Goal: Task Accomplishment & Management: Use online tool/utility

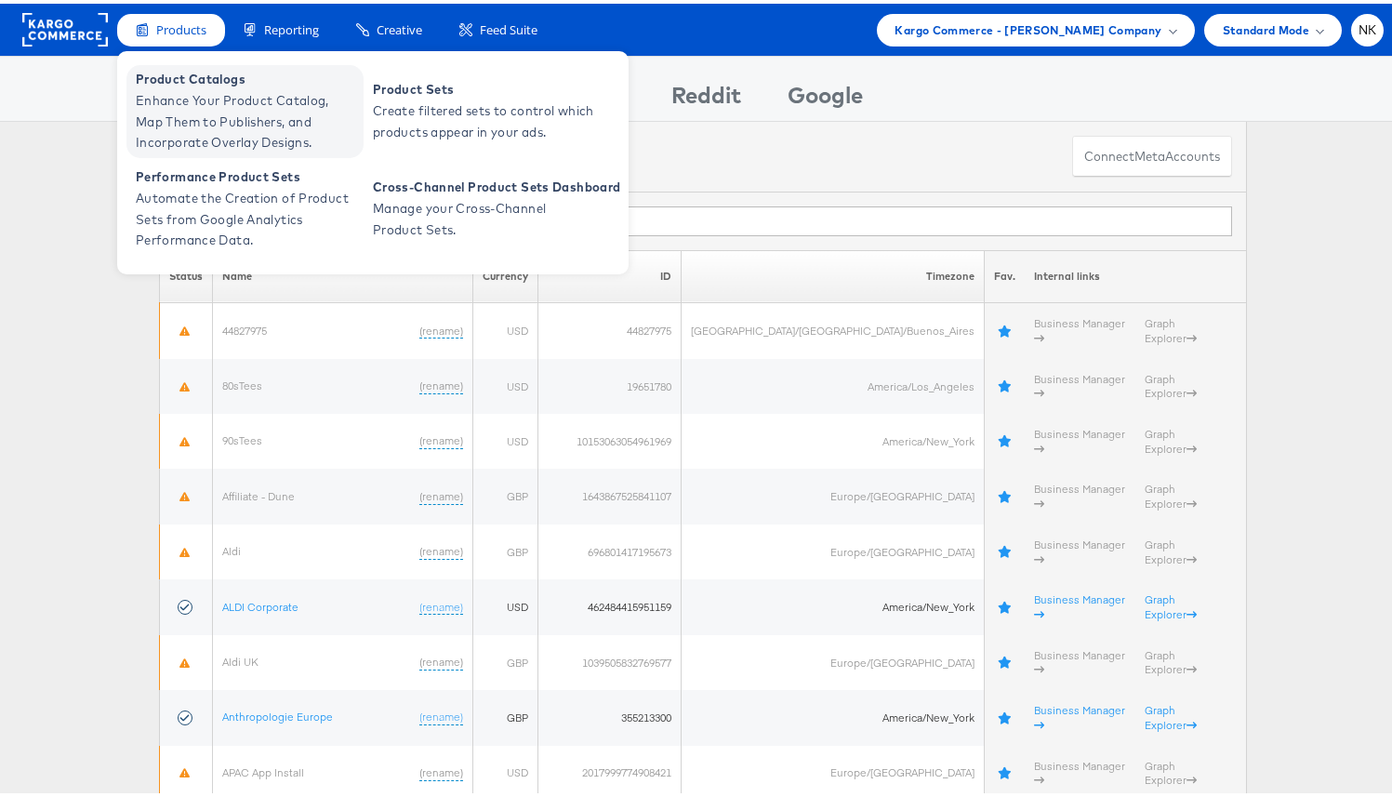
click at [198, 73] on span "Product Catalogs" at bounding box center [247, 75] width 223 height 21
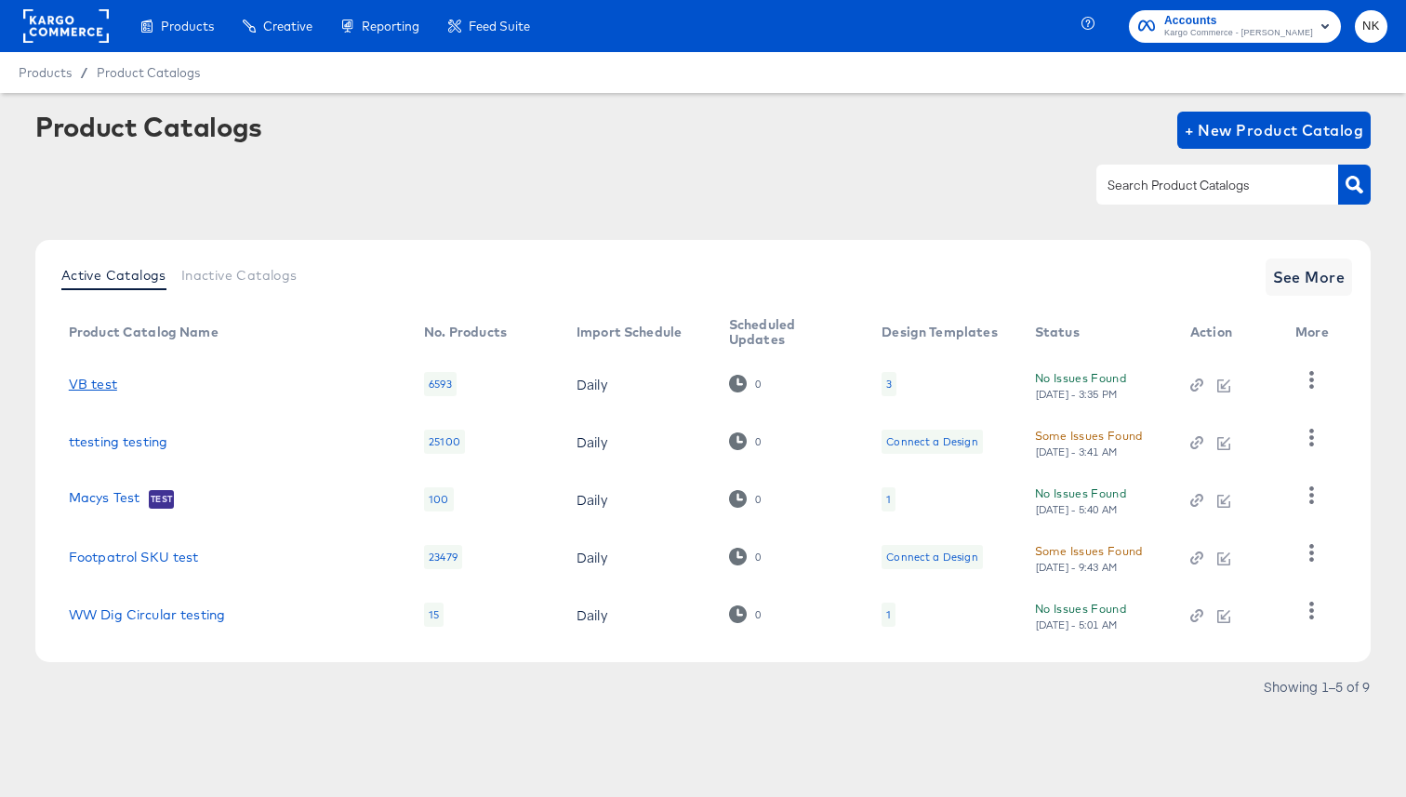
click at [101, 388] on link "VB test" at bounding box center [93, 384] width 48 height 15
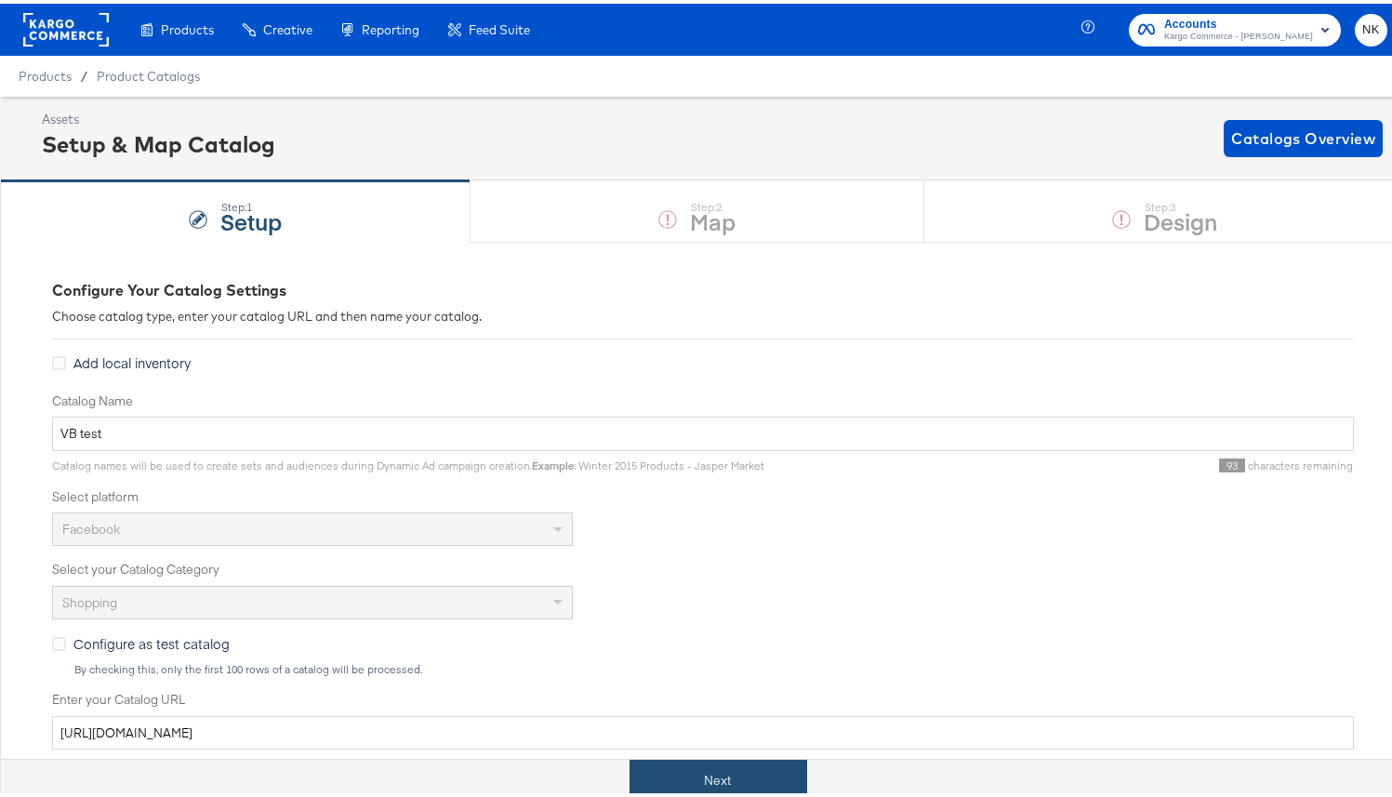
click at [674, 772] on button "Next" at bounding box center [719, 777] width 178 height 42
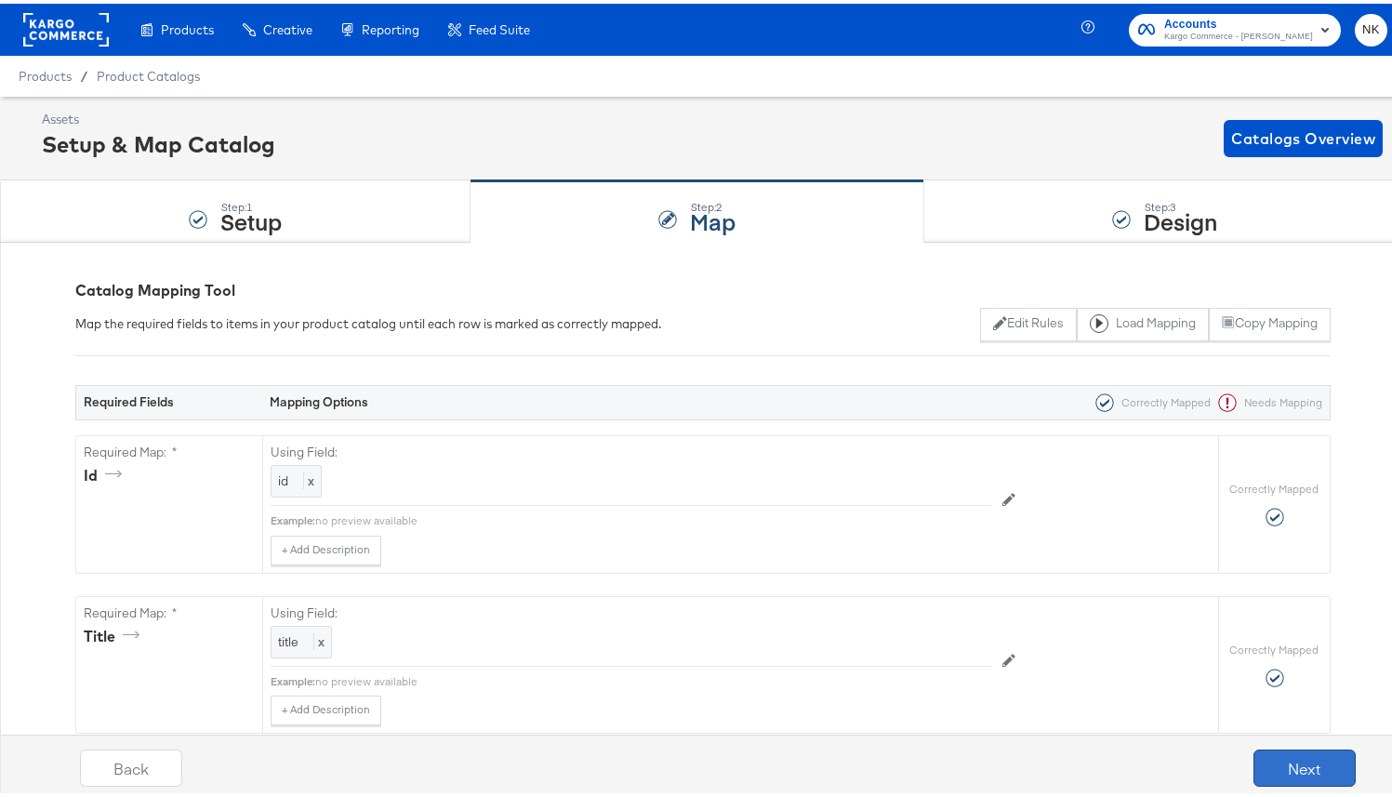
click at [1270, 767] on button "Next" at bounding box center [1305, 764] width 102 height 37
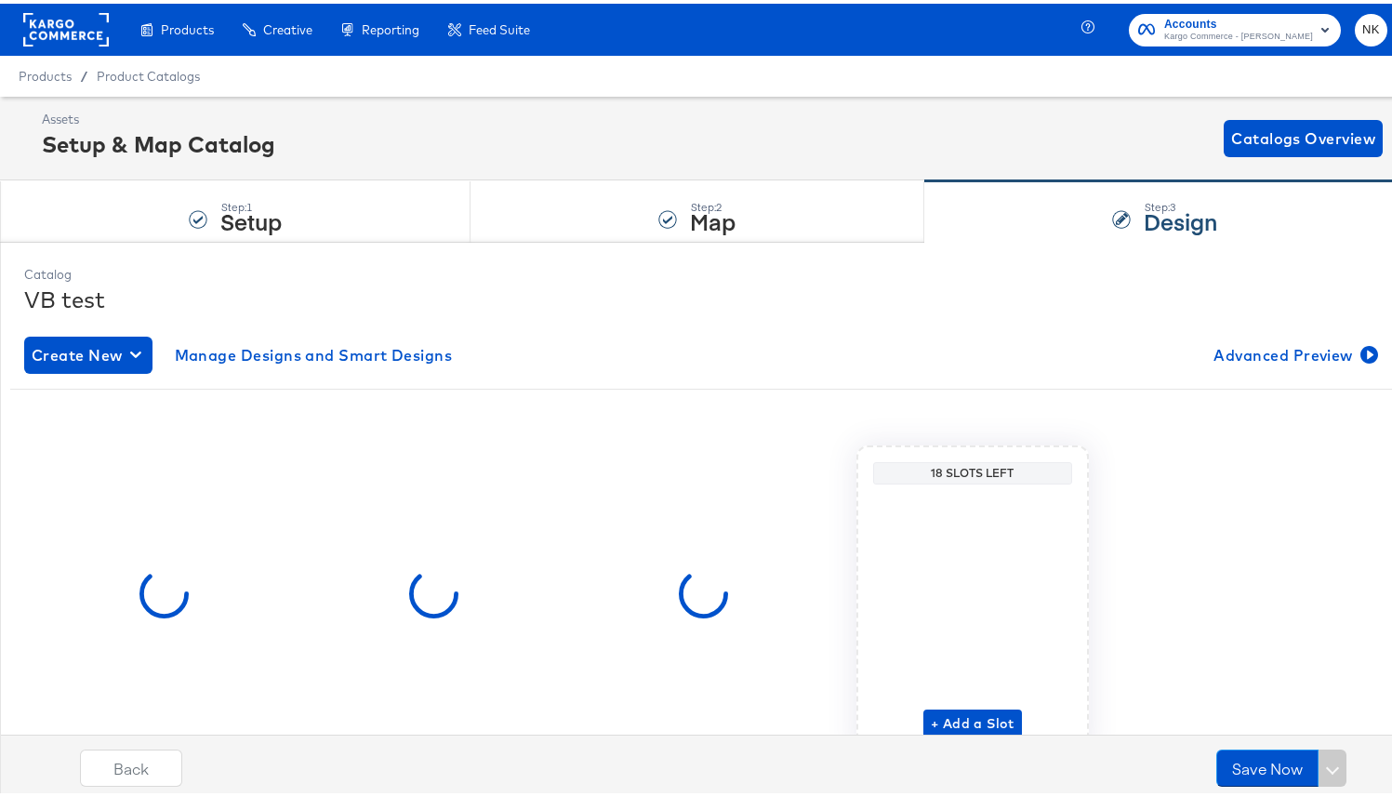
scroll to position [89, 0]
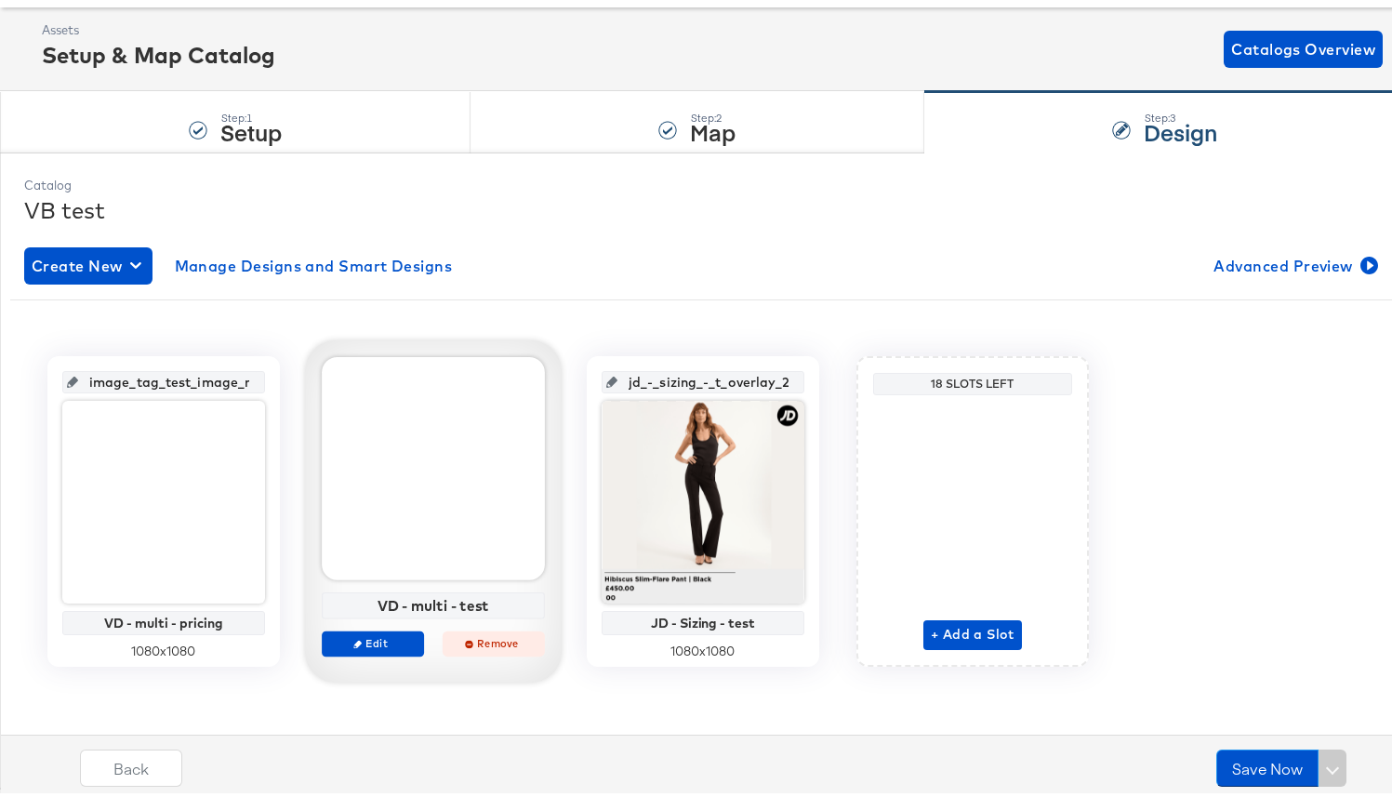
click at [459, 644] on span "Remove" at bounding box center [494, 639] width 86 height 14
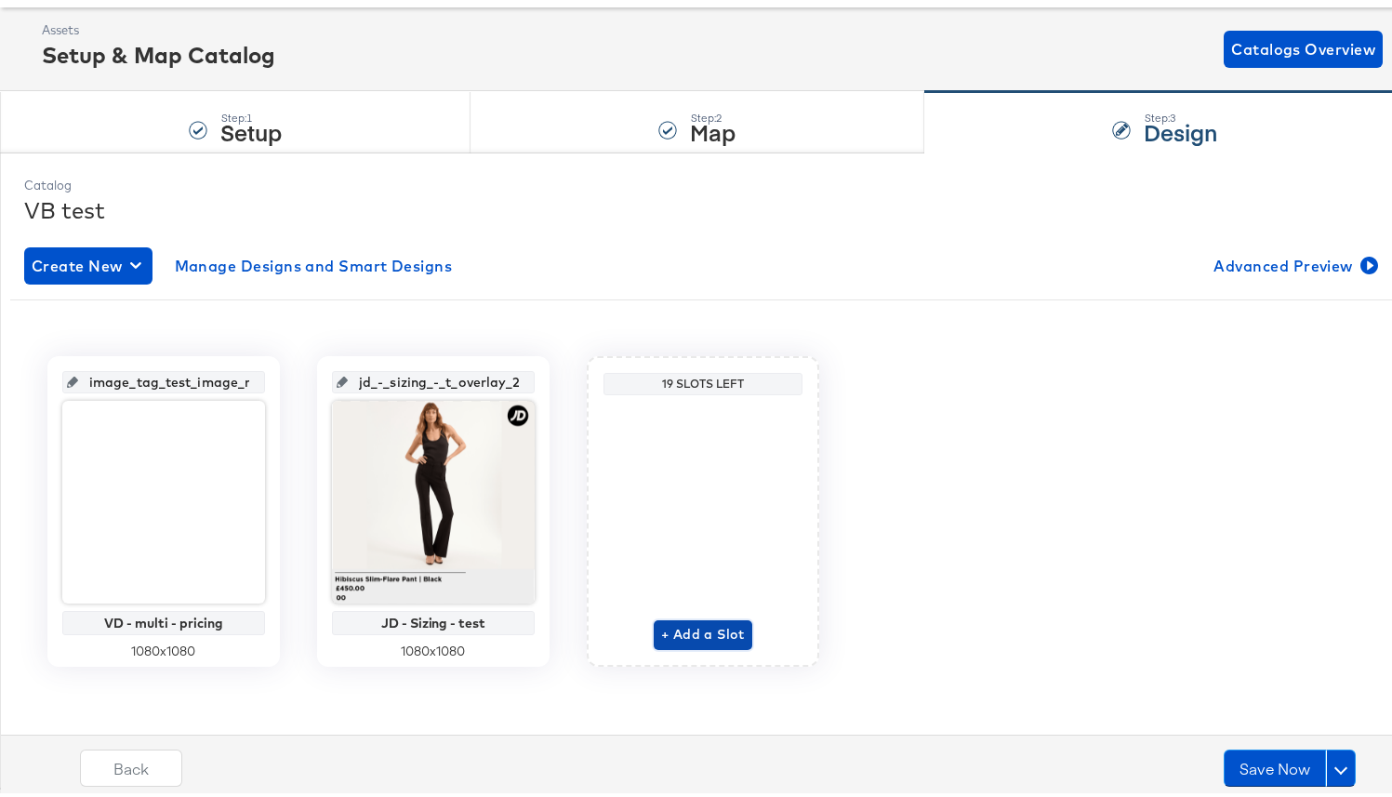
click at [664, 630] on span "+ Add a Slot" at bounding box center [703, 630] width 84 height 23
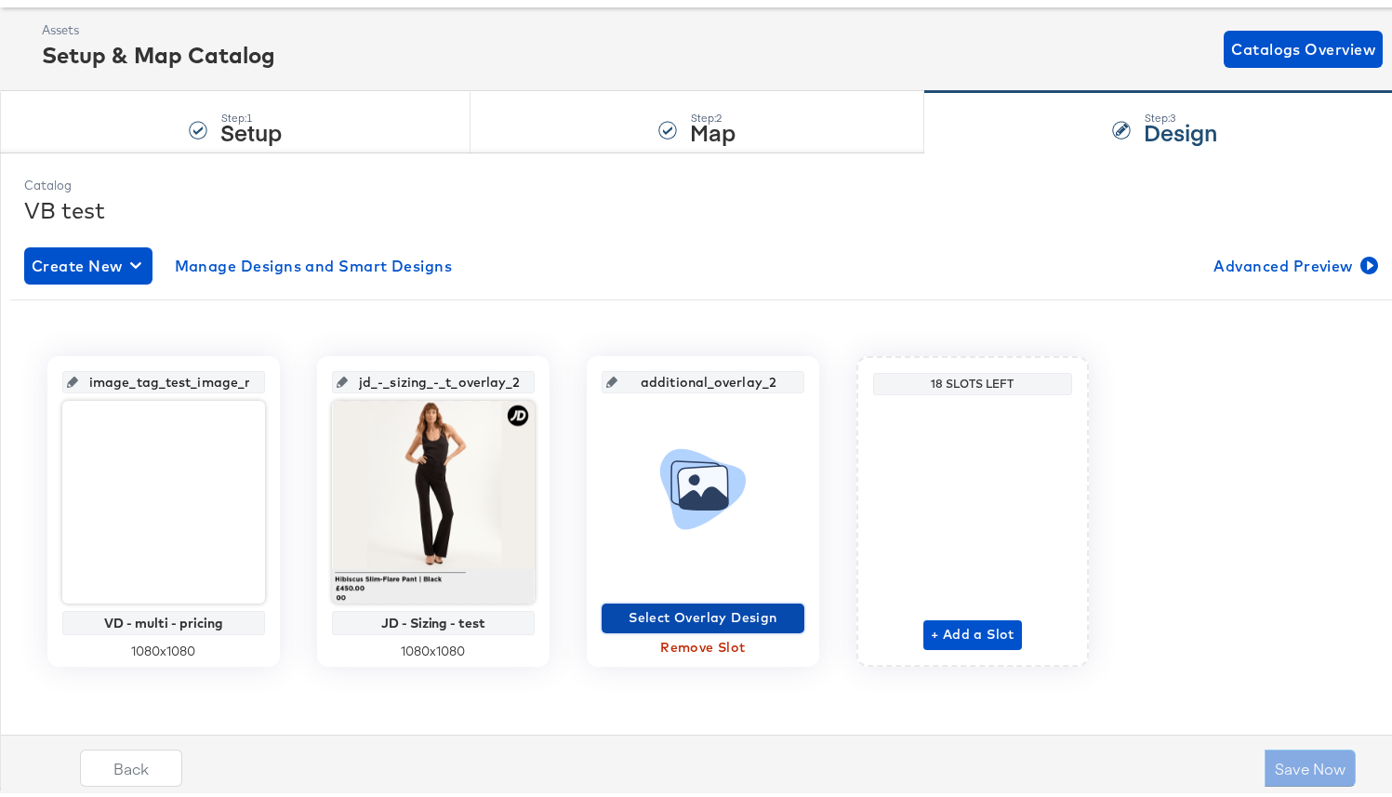
click at [685, 610] on span "Select Overlay Design" at bounding box center [703, 614] width 188 height 23
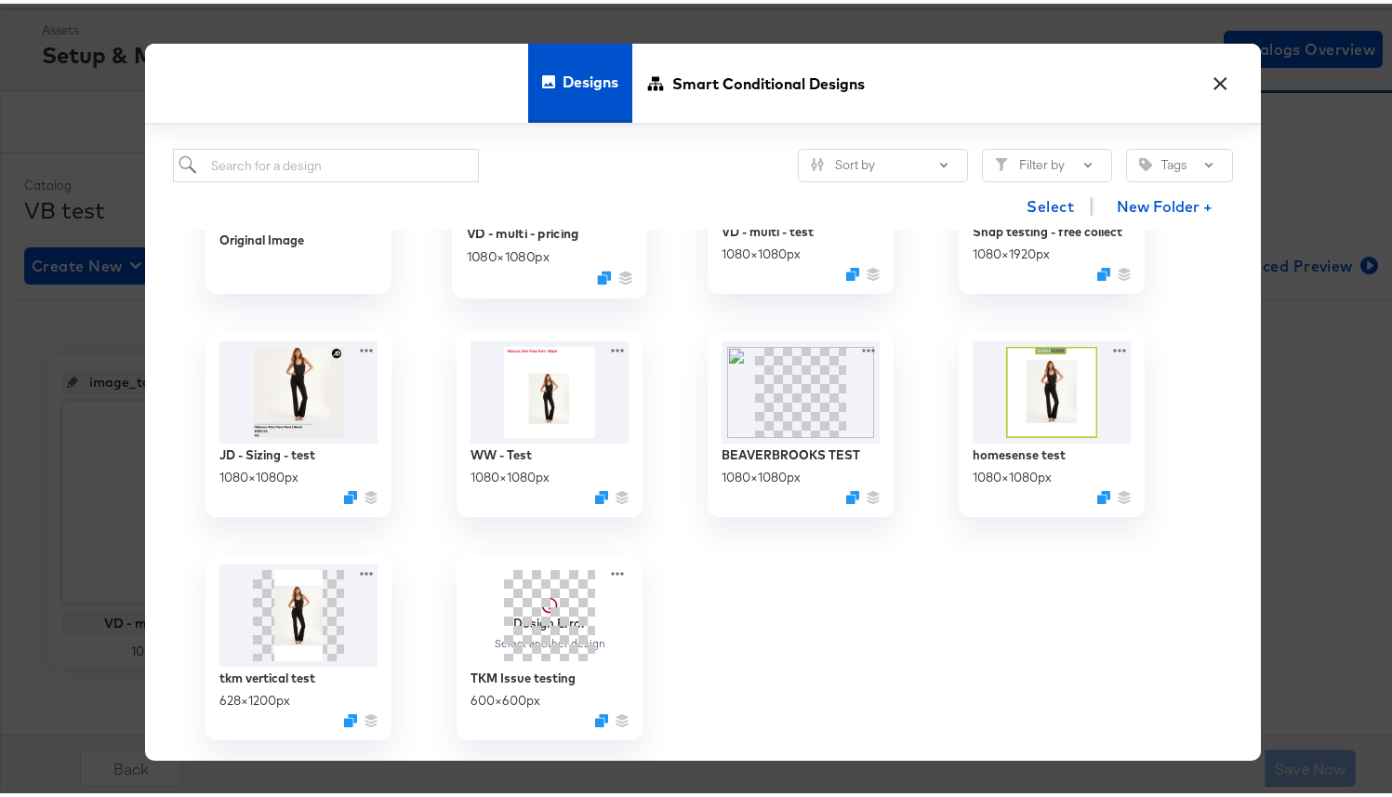
scroll to position [158, 0]
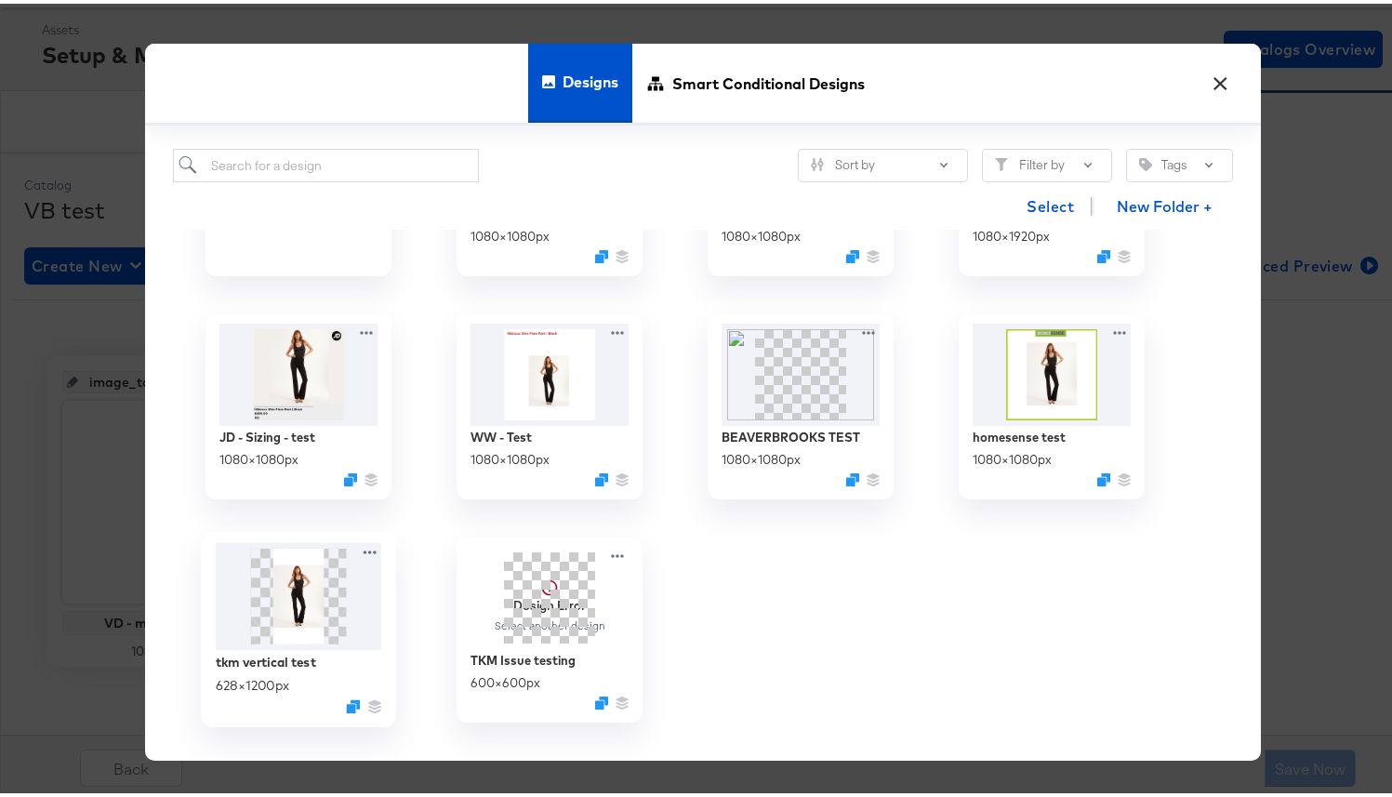
click at [261, 645] on img at bounding box center [299, 593] width 166 height 108
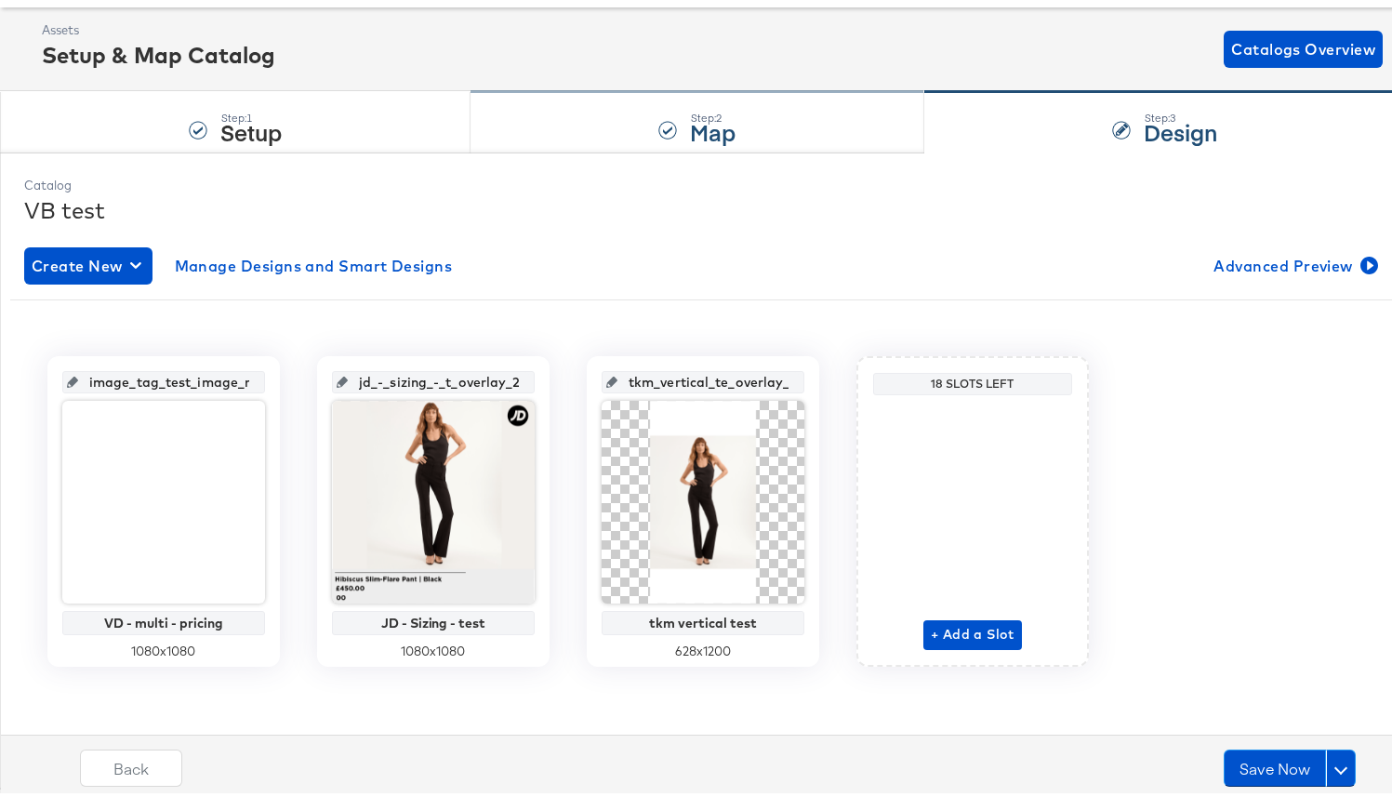
click at [735, 129] on div "Step: 2 Map" at bounding box center [698, 118] width 454 height 61
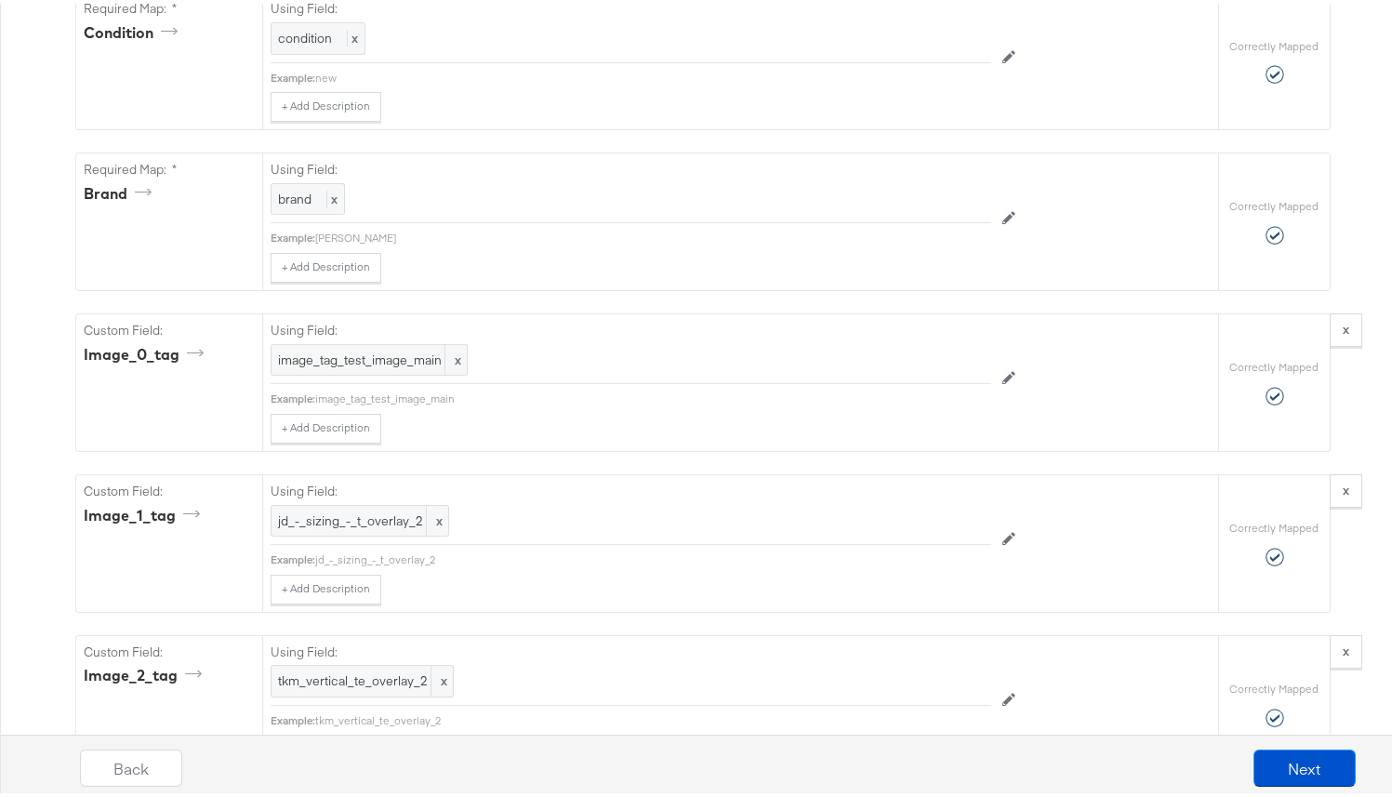
scroll to position [1831, 0]
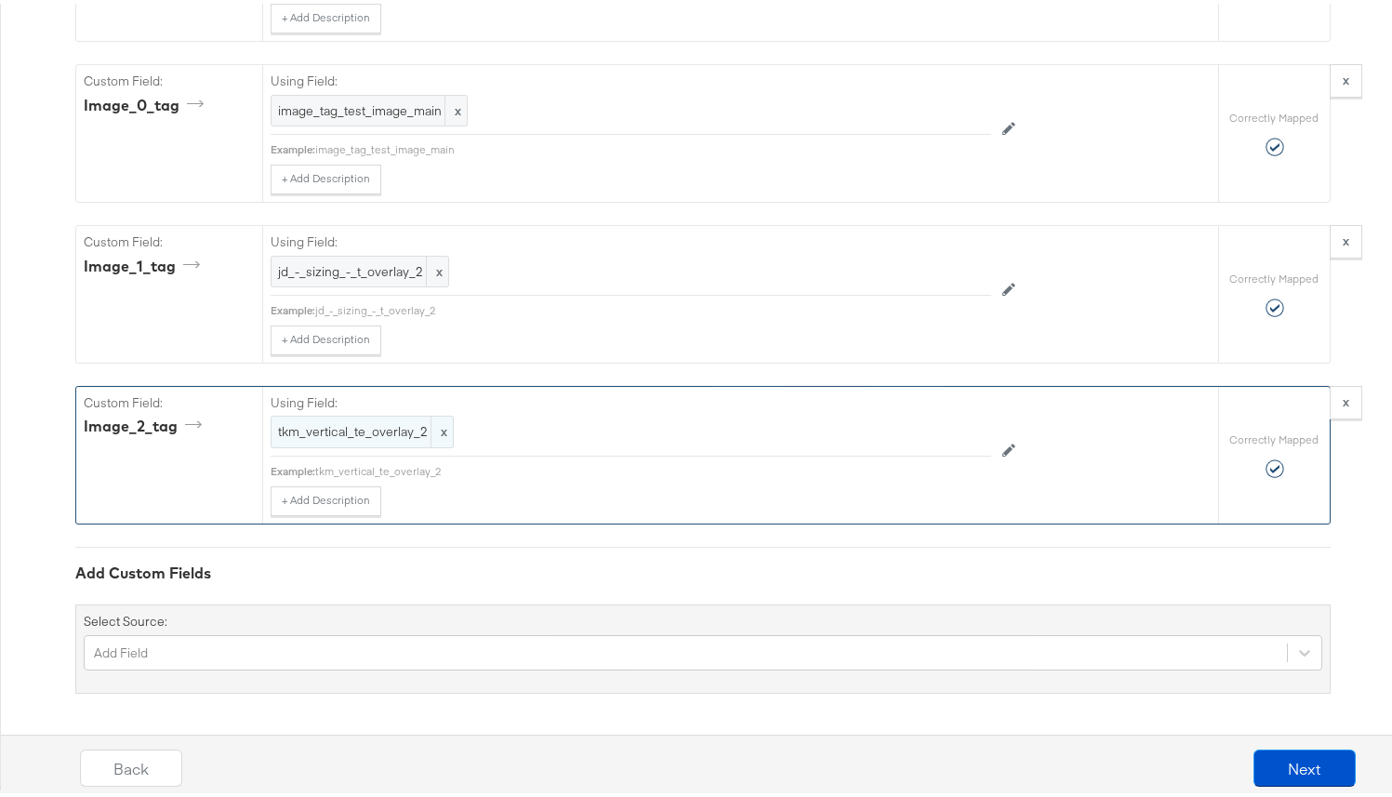
click at [433, 438] on span "x" at bounding box center [442, 428] width 22 height 31
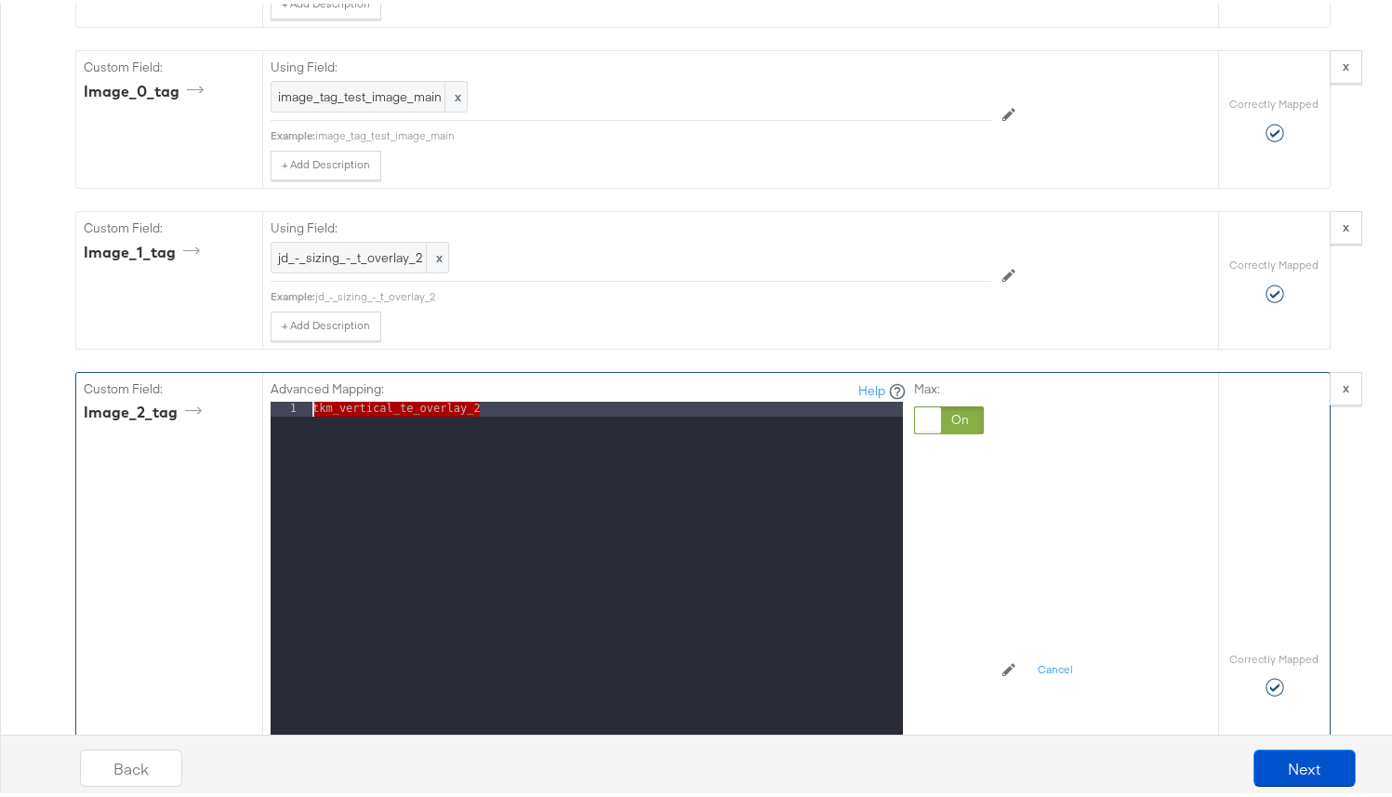
drag, startPoint x: 537, startPoint y: 429, endPoint x: 172, endPoint y: 408, distance: 365.2
click at [172, 408] on div "Custom Field: image_2_tag Advanced Mapping: Help 1 tkm_vertical_te_overlay_2 XX…" at bounding box center [647, 670] width 1142 height 603
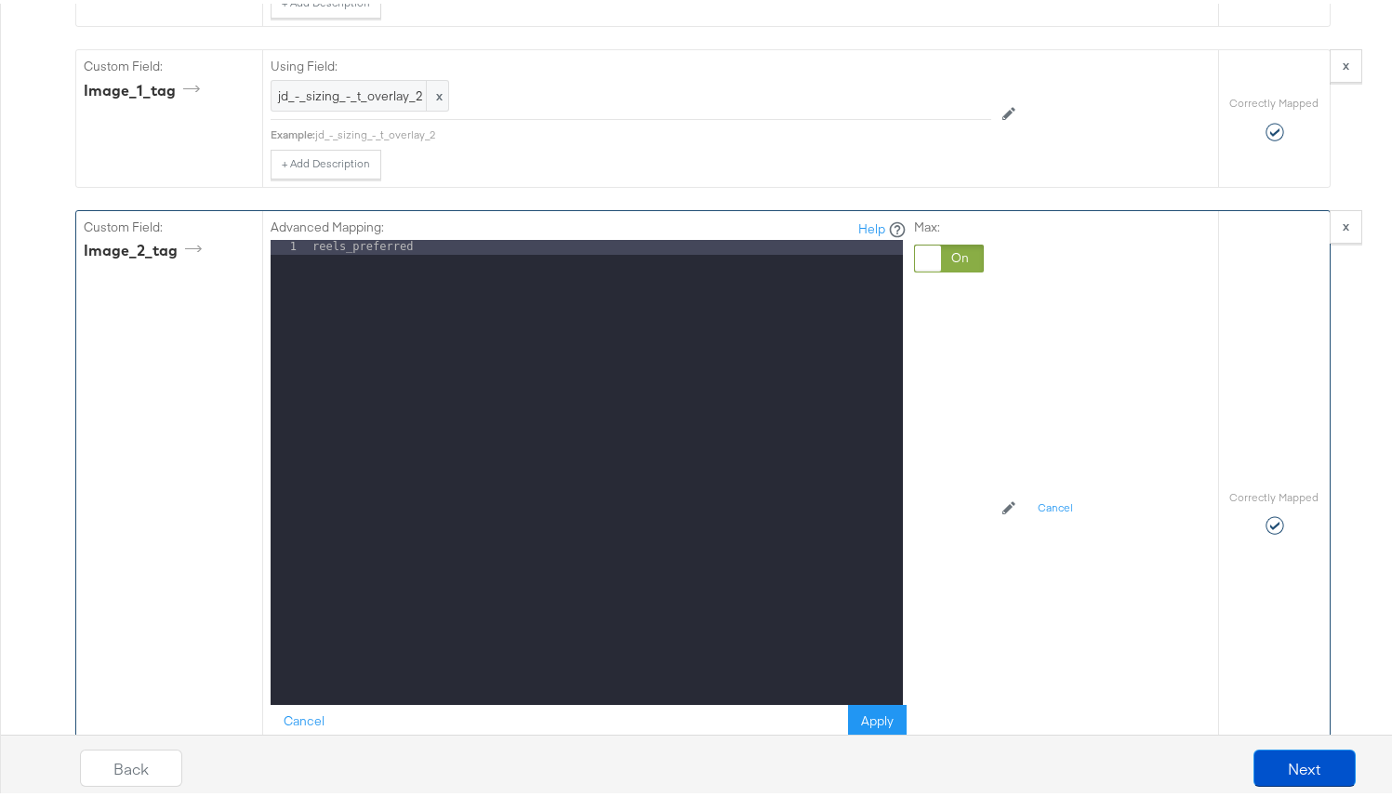
scroll to position [2035, 0]
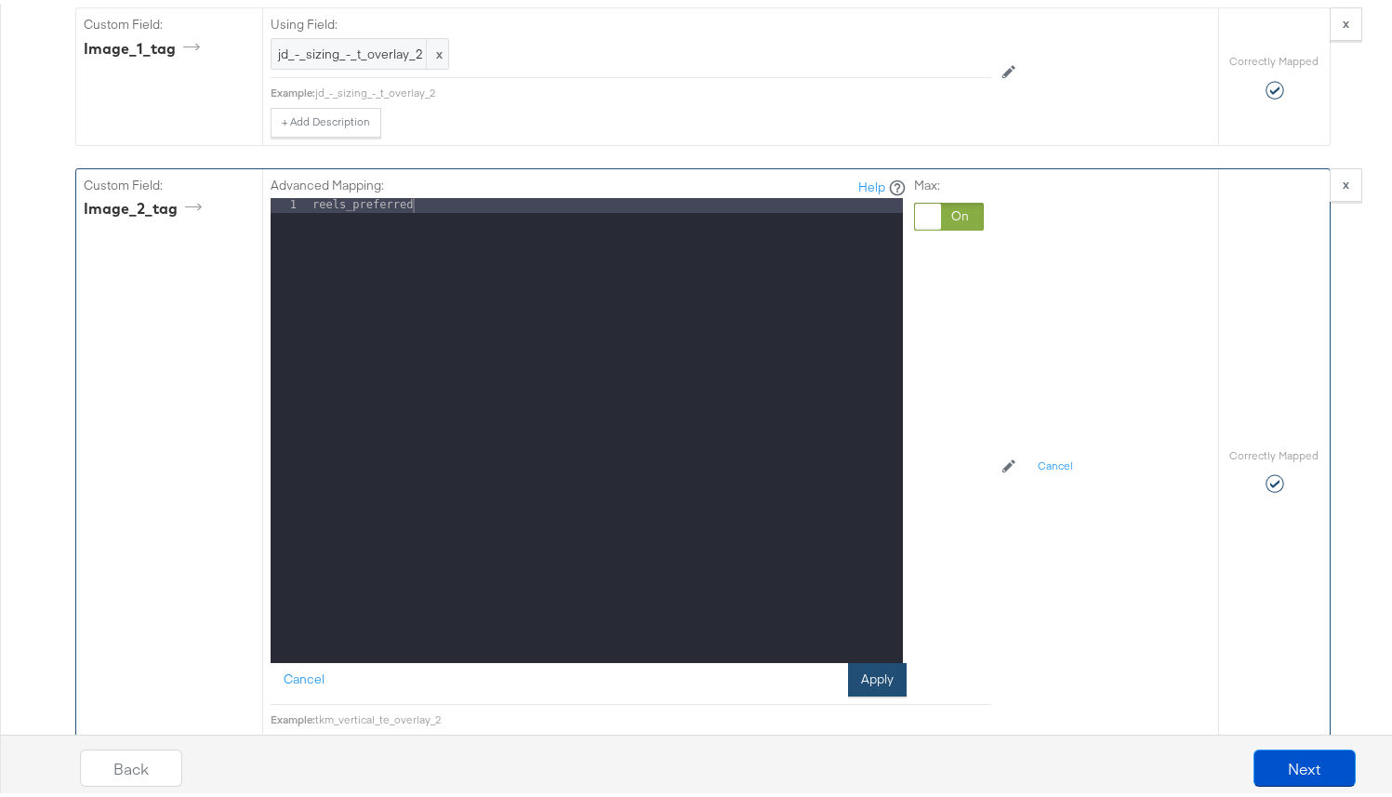
click at [879, 693] on button "Apply" at bounding box center [877, 675] width 59 height 33
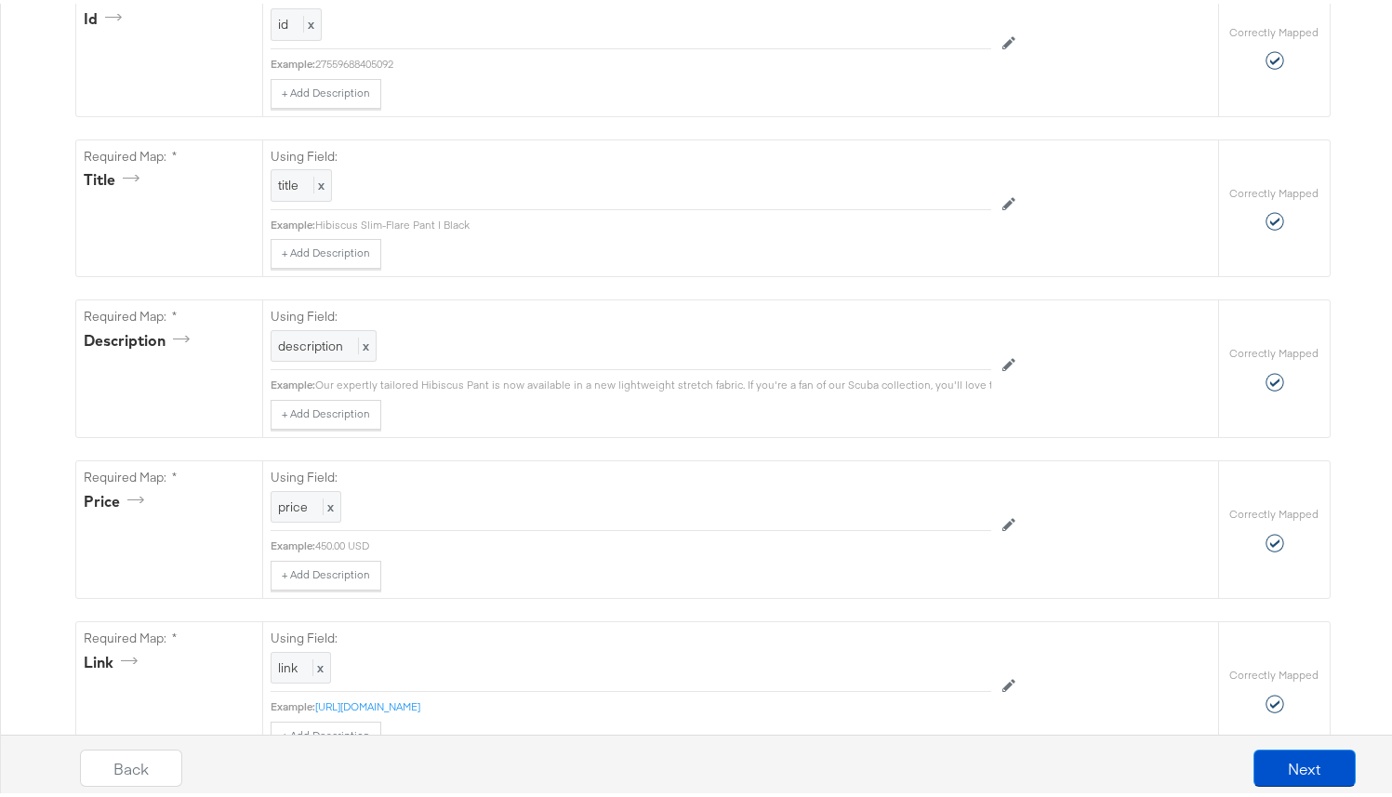
scroll to position [162, 0]
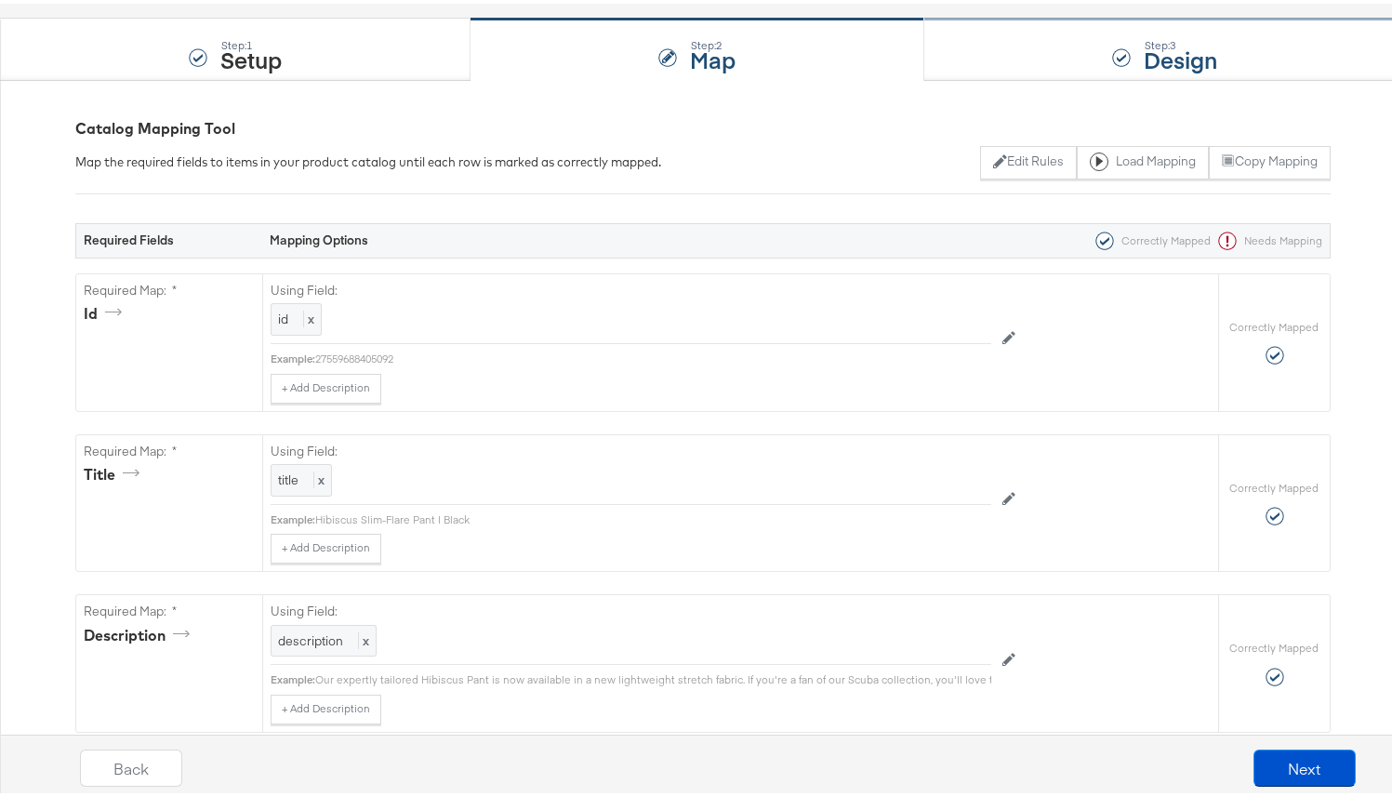
click at [1007, 47] on div "Step: 3 Design" at bounding box center [1165, 46] width 482 height 61
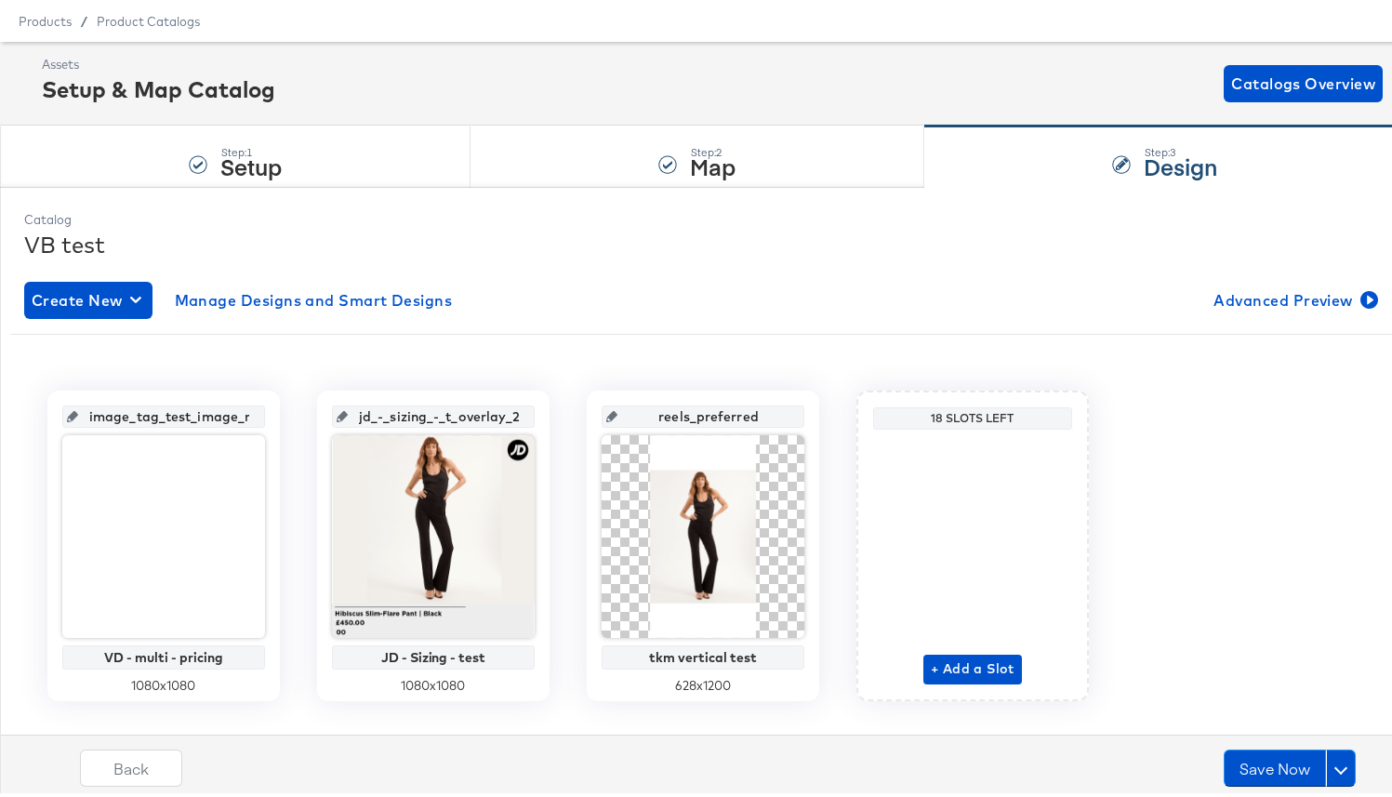
scroll to position [72, 0]
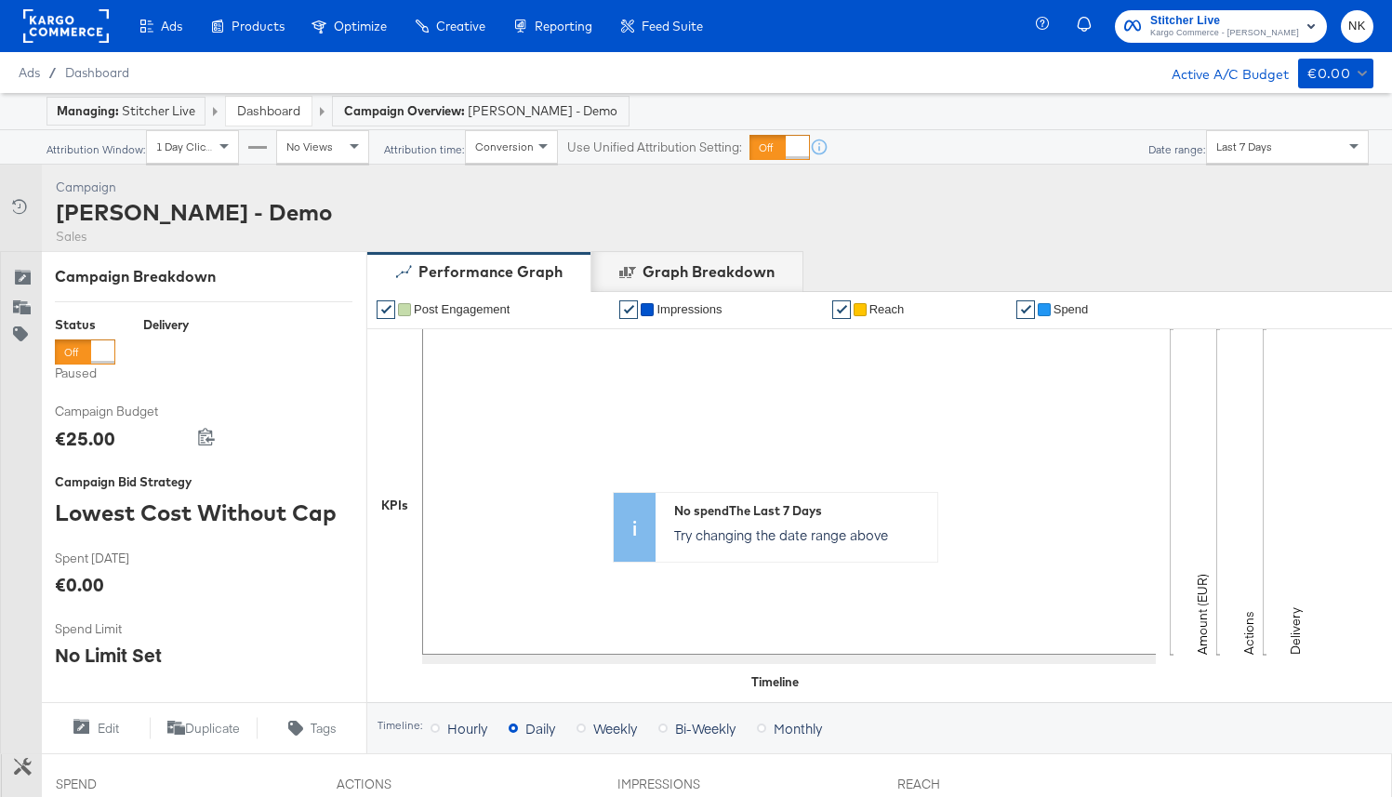
scroll to position [716, 0]
